Goal: Information Seeking & Learning: Learn about a topic

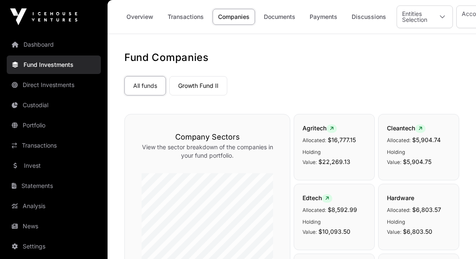
click at [141, 87] on link "All funds" at bounding box center [145, 85] width 42 height 19
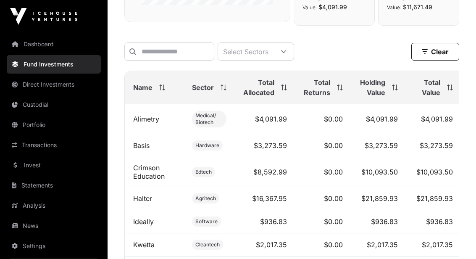
scroll to position [293, 0]
click at [444, 88] on div "Total Value" at bounding box center [434, 88] width 38 height 20
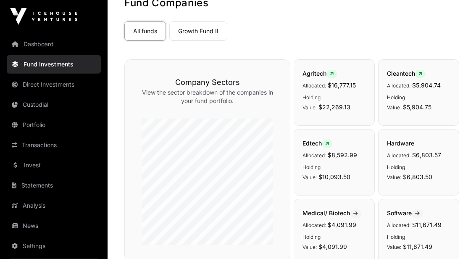
scroll to position [0, 0]
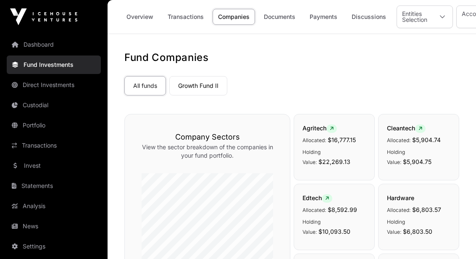
click at [23, 87] on link "Direct Investments" at bounding box center [54, 85] width 94 height 18
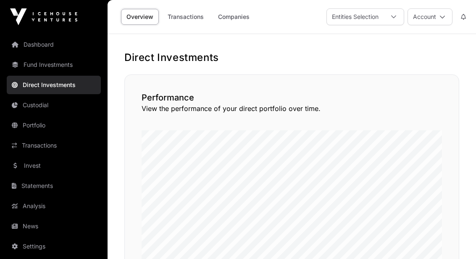
click at [227, 18] on link "Companies" at bounding box center [234, 17] width 42 height 16
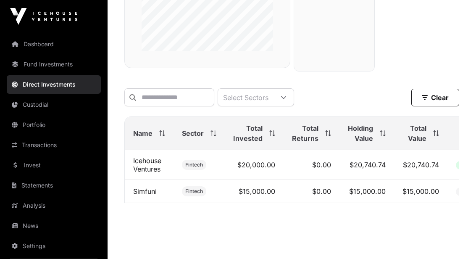
click at [28, 103] on link "Custodial" at bounding box center [54, 105] width 94 height 18
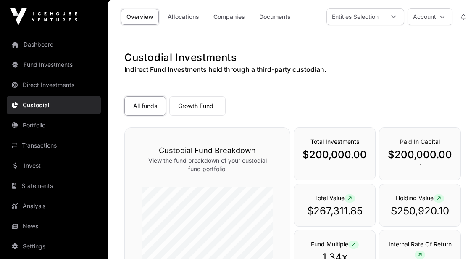
click at [187, 109] on link "Growth Fund I" at bounding box center [197, 105] width 56 height 19
click at [220, 24] on link "Companies" at bounding box center [229, 17] width 42 height 16
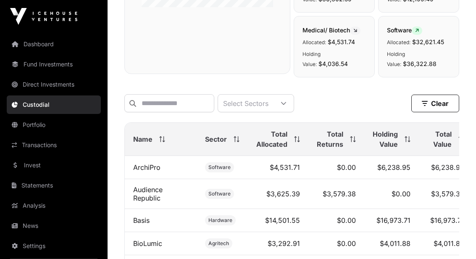
scroll to position [291, 0]
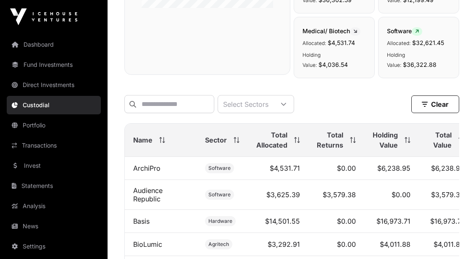
click at [437, 146] on span "Total Value" at bounding box center [440, 140] width 24 height 20
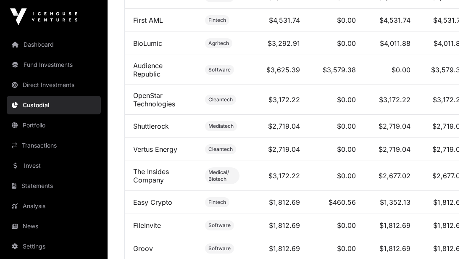
scroll to position [730, 0]
click at [141, 79] on link "Audience Republic" at bounding box center [147, 70] width 29 height 17
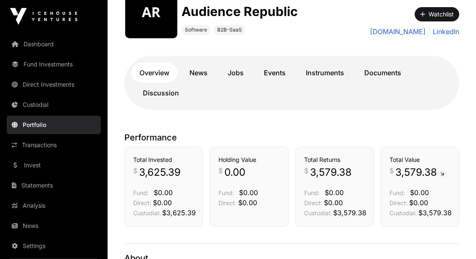
scroll to position [117, 0]
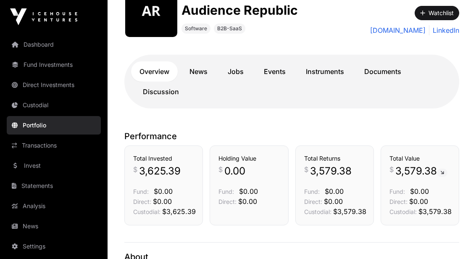
click at [200, 69] on link "News" at bounding box center [198, 71] width 35 height 20
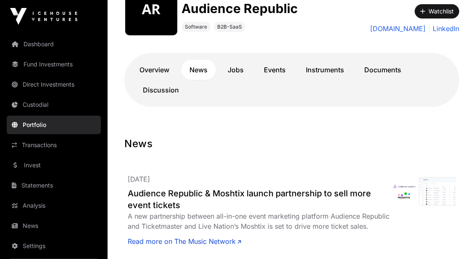
scroll to position [117, 0]
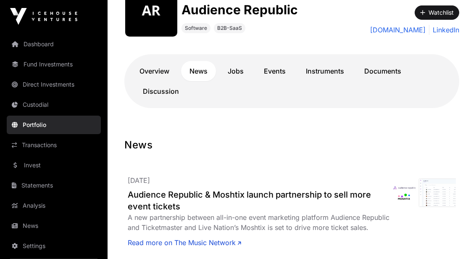
click at [150, 87] on link "Discussion" at bounding box center [161, 92] width 53 height 20
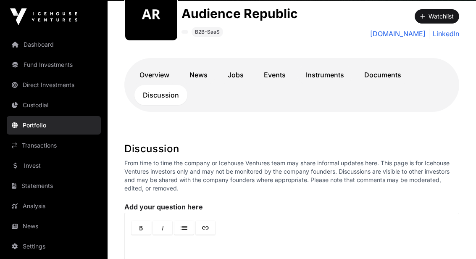
scroll to position [112, 0]
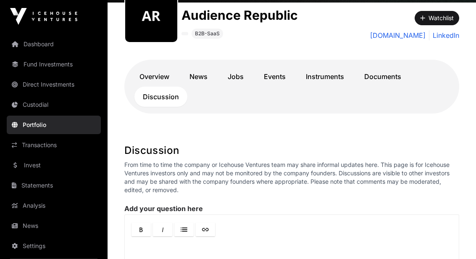
click at [143, 80] on link "Overview" at bounding box center [154, 77] width 47 height 20
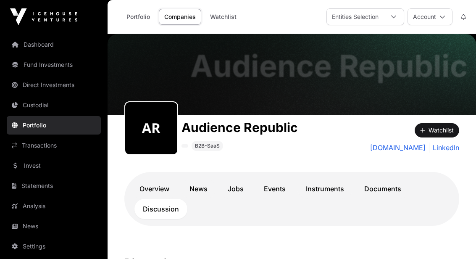
click at [29, 103] on link "Custodial" at bounding box center [54, 105] width 94 height 18
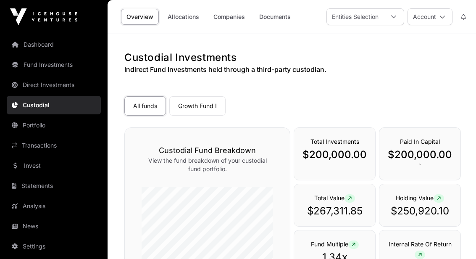
click at [24, 42] on link "Dashboard" at bounding box center [54, 44] width 94 height 18
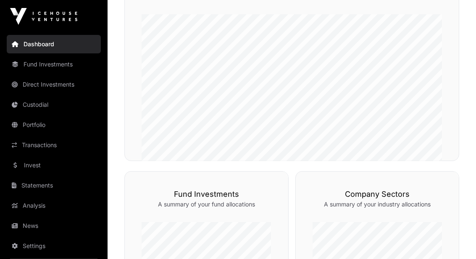
scroll to position [113, 0]
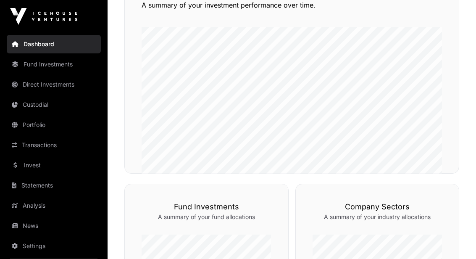
click at [29, 109] on link "Custodial" at bounding box center [54, 105] width 94 height 18
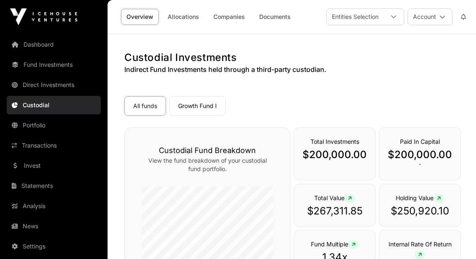
click at [178, 20] on link "Allocations" at bounding box center [183, 17] width 42 height 16
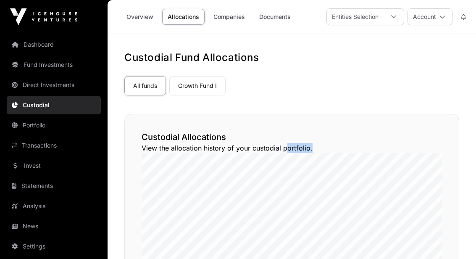
click at [233, 18] on link "Companies" at bounding box center [229, 17] width 42 height 16
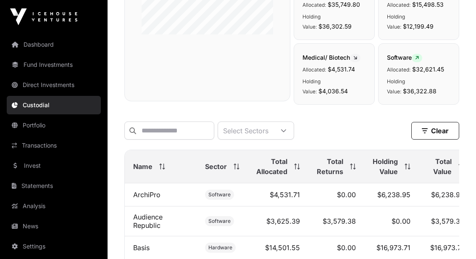
scroll to position [266, 0]
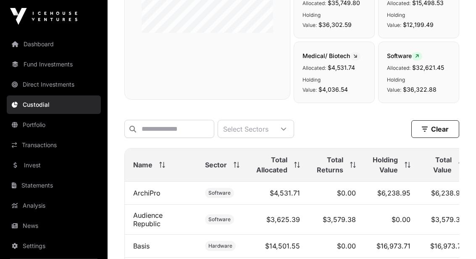
click at [430, 174] on span "Total Value" at bounding box center [440, 165] width 24 height 20
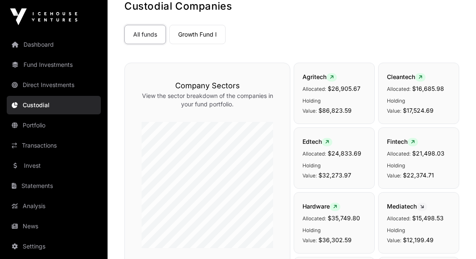
scroll to position [51, 0]
click at [32, 68] on link "Fund Investments" at bounding box center [54, 64] width 94 height 18
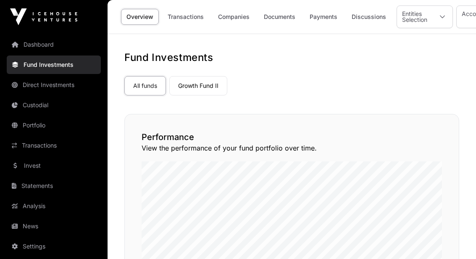
click at [232, 17] on link "Companies" at bounding box center [234, 17] width 42 height 16
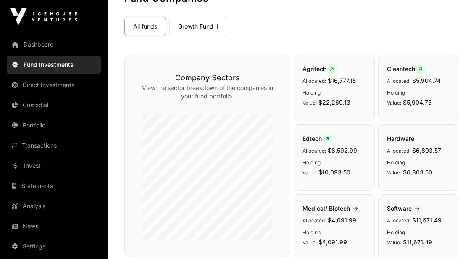
scroll to position [38, 0]
